Goal: Navigation & Orientation: Find specific page/section

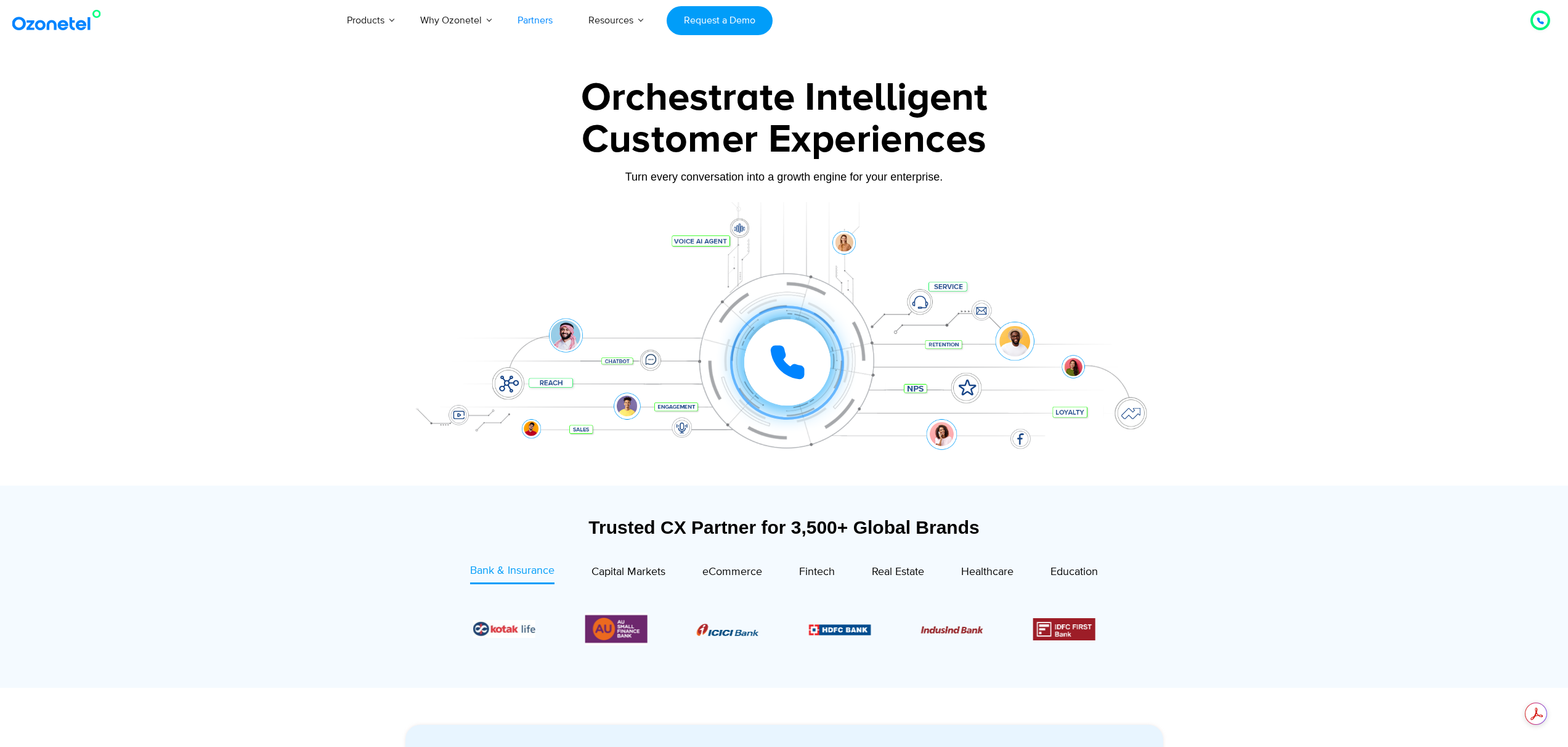
click at [530, 21] on link "Partners" at bounding box center [535, 20] width 71 height 41
